Goal: Information Seeking & Learning: Find contact information

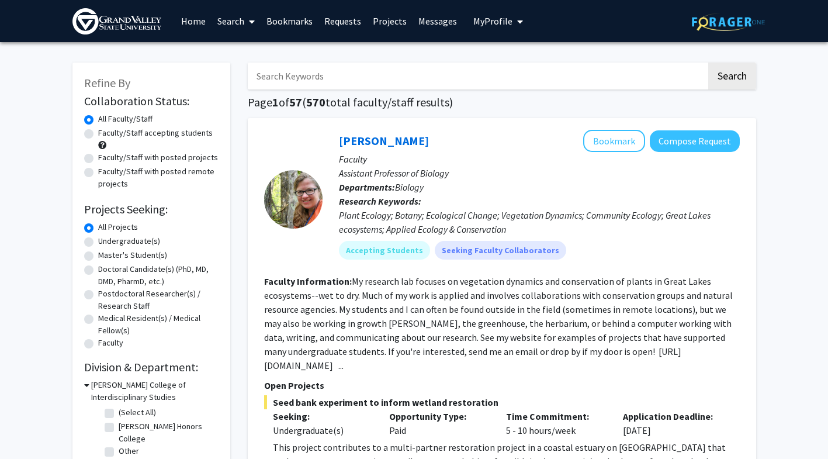
click at [427, 31] on link "Messages" at bounding box center [438, 21] width 50 height 41
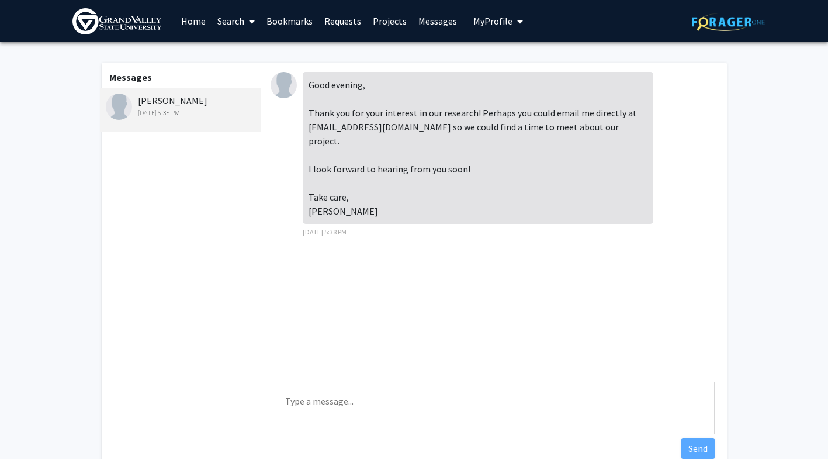
click at [198, 19] on link "Home" at bounding box center [193, 21] width 36 height 41
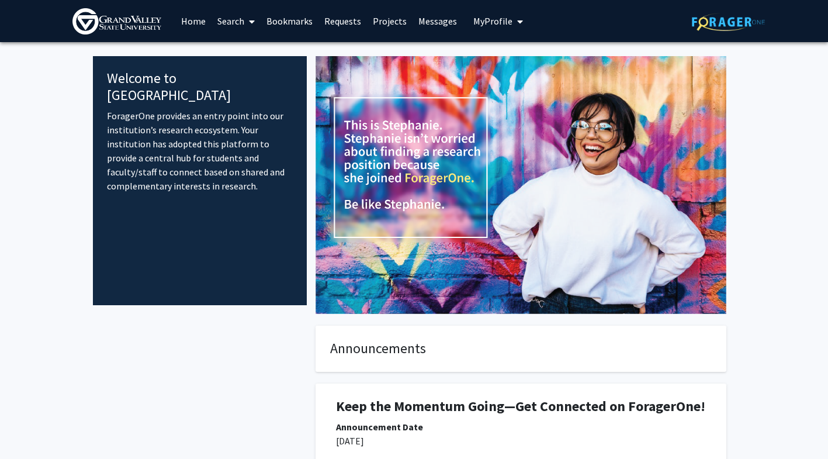
click at [385, 30] on link "Projects" at bounding box center [390, 21] width 46 height 41
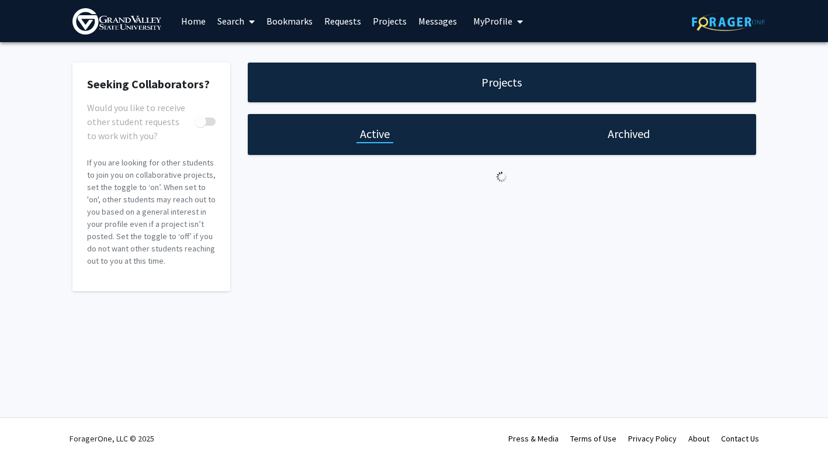
checkbox input "true"
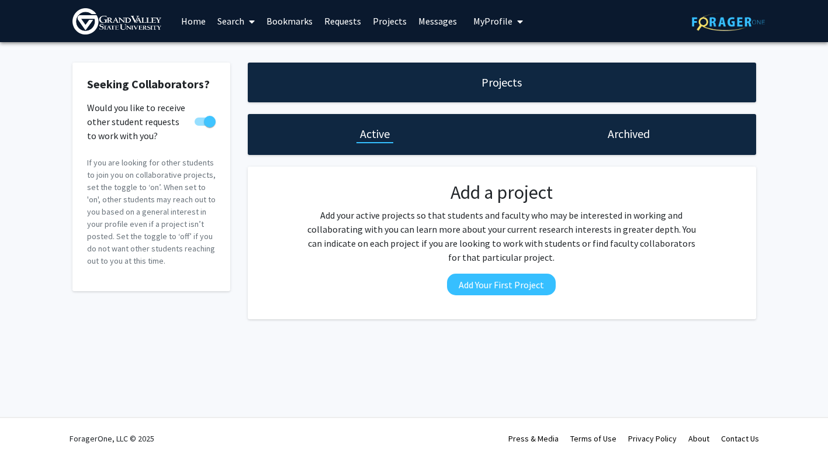
click at [444, 24] on link "Messages" at bounding box center [438, 21] width 50 height 41
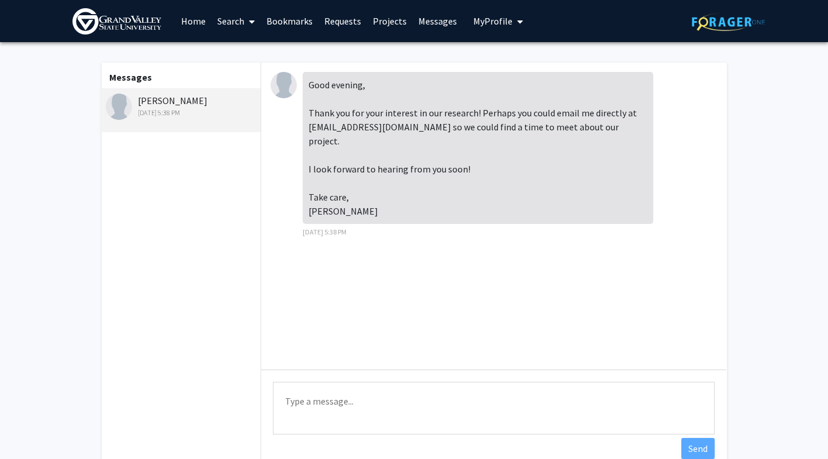
click at [406, 24] on link "Projects" at bounding box center [390, 21] width 46 height 41
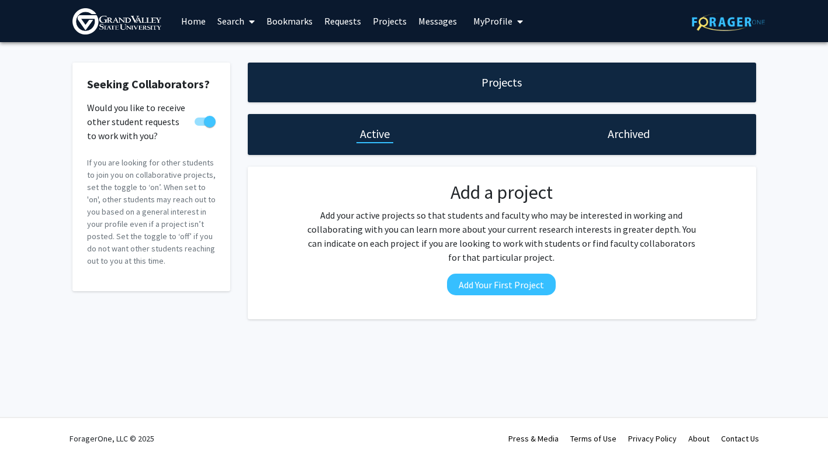
click at [667, 39] on div "Skip navigation Home Search Bookmarks Requests Projects Messages My Profile [GE…" at bounding box center [414, 21] width 701 height 42
click at [667, 34] on link at bounding box center [728, 21] width 73 height 41
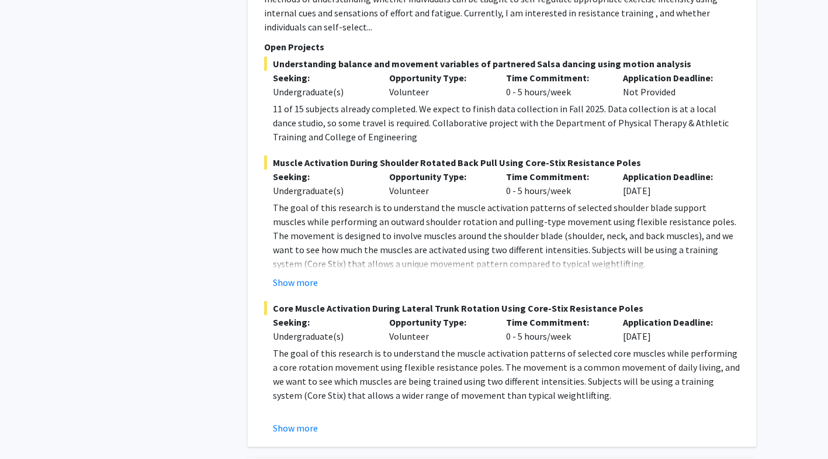
scroll to position [807, 0]
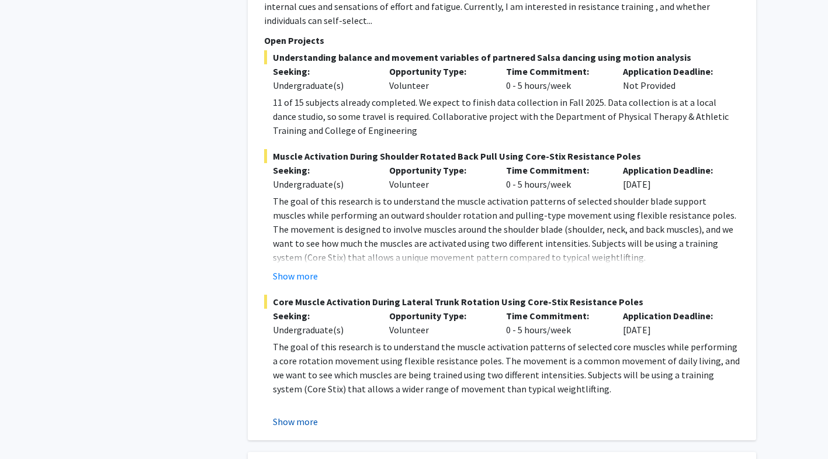
click at [295, 414] on button "Show more" at bounding box center [295, 421] width 45 height 14
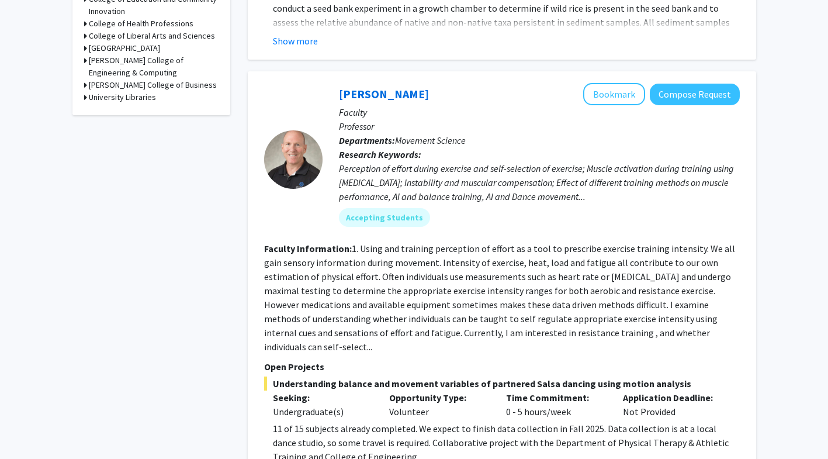
scroll to position [468, 0]
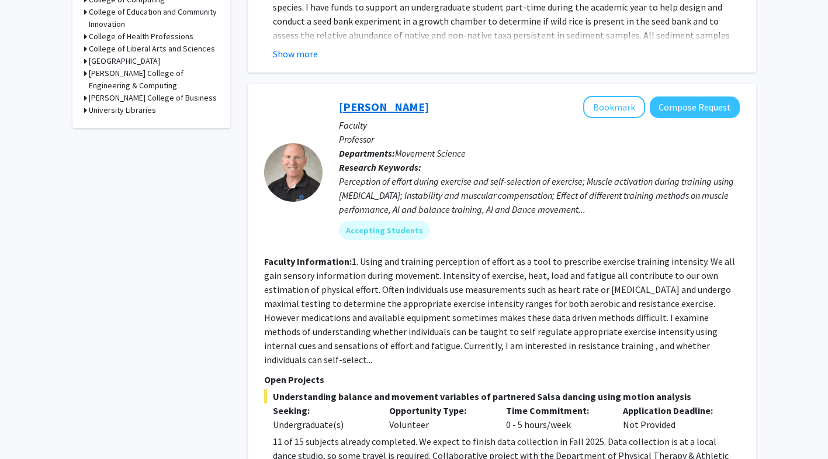
click at [355, 109] on link "[PERSON_NAME]" at bounding box center [384, 106] width 90 height 15
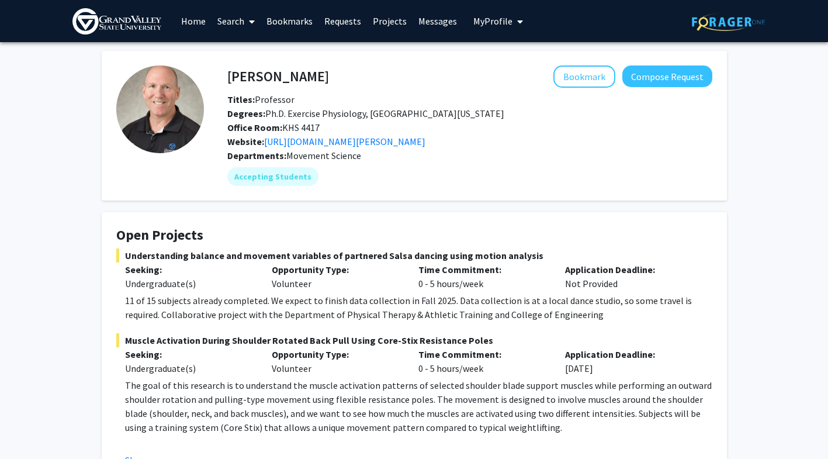
click at [190, 105] on img at bounding box center [160, 109] width 88 height 88
click at [197, 105] on img at bounding box center [160, 109] width 88 height 88
click at [248, 84] on h4 "[PERSON_NAME]" at bounding box center [278, 76] width 102 height 22
click at [250, 76] on h4 "[PERSON_NAME]" at bounding box center [278, 76] width 102 height 22
click at [356, 146] on link "[URL][DOMAIN_NAME][PERSON_NAME]" at bounding box center [344, 142] width 161 height 12
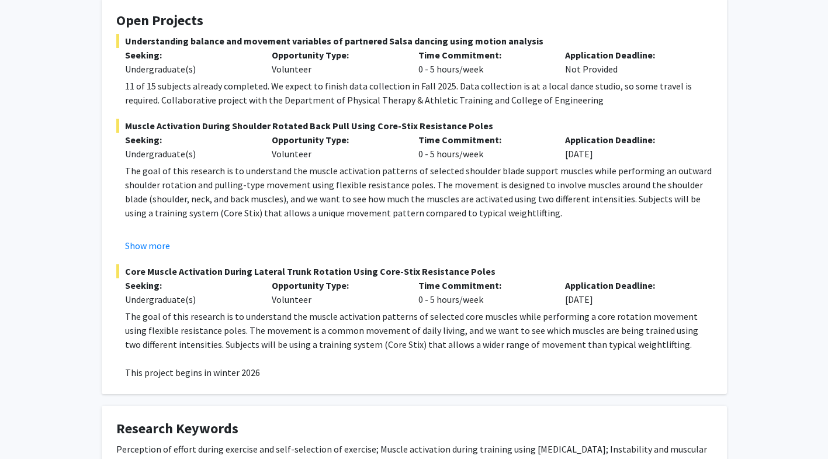
scroll to position [212, 0]
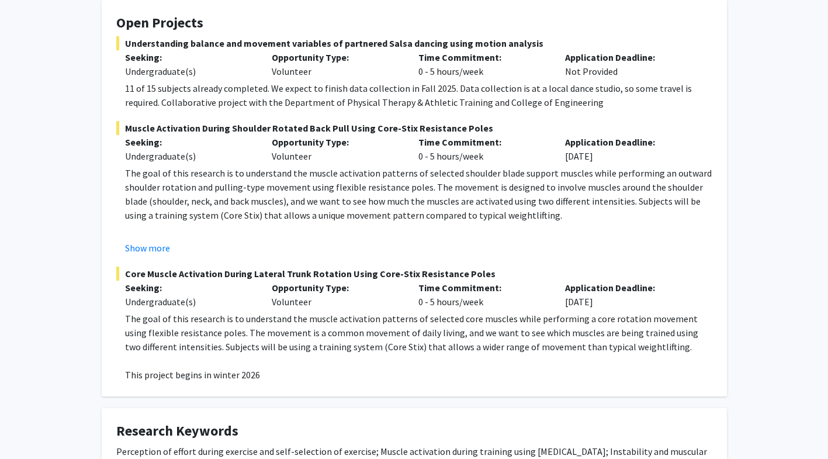
drag, startPoint x: 480, startPoint y: 276, endPoint x: 126, endPoint y: 277, distance: 354.1
click at [126, 277] on span "Core Muscle Activation During Lateral Trunk Rotation Using Core-Stix Resistance…" at bounding box center [414, 273] width 596 height 14
copy span "Core Muscle Activation During Lateral Trunk Rotation Using Core-Stix Resistance…"
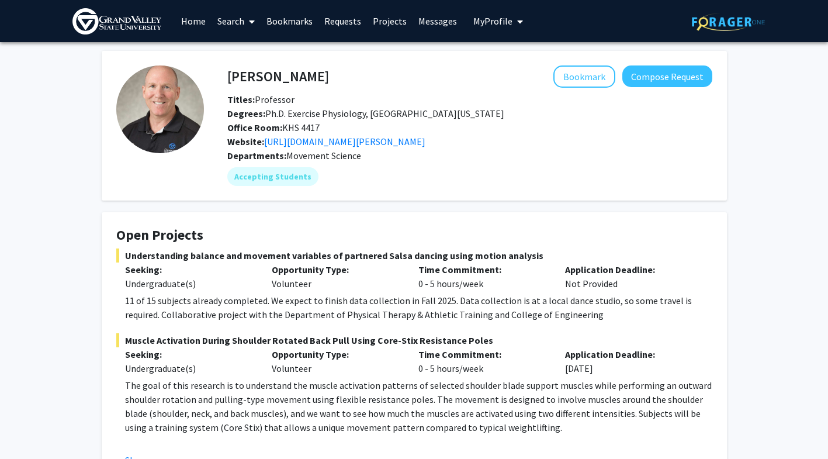
scroll to position [0, 0]
click at [425, 15] on link "Messages" at bounding box center [438, 21] width 50 height 41
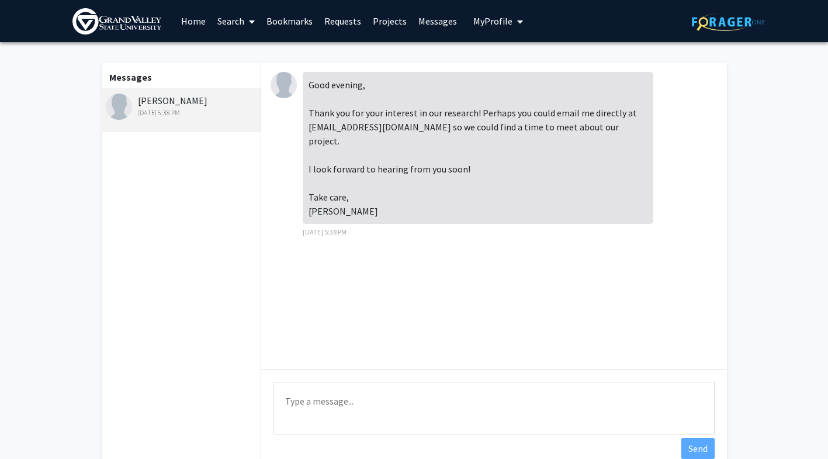
click at [667, 16] on img at bounding box center [728, 22] width 73 height 18
